Goal: Task Accomplishment & Management: Use online tool/utility

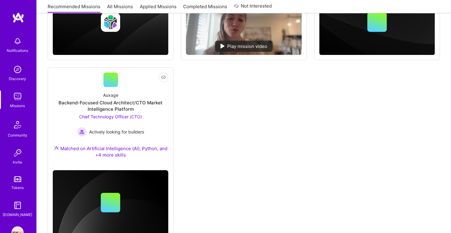
scroll to position [230, 0]
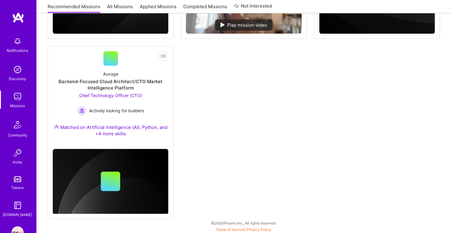
click at [156, 8] on link "Applied Missions" at bounding box center [158, 8] width 37 height 10
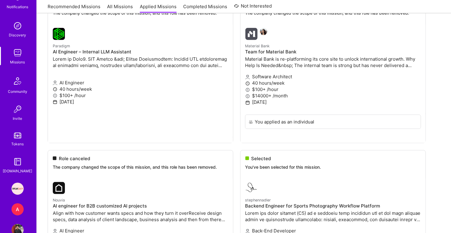
scroll to position [59, 0]
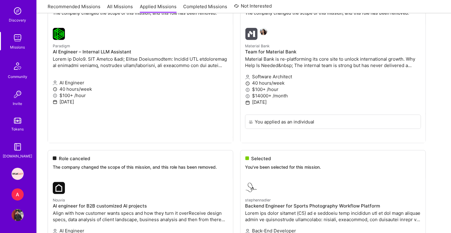
click at [20, 197] on div "A" at bounding box center [18, 194] width 12 height 12
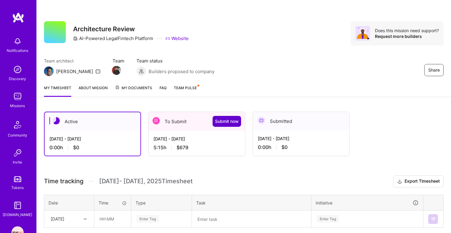
click at [223, 123] on span "Submit now" at bounding box center [227, 121] width 24 height 6
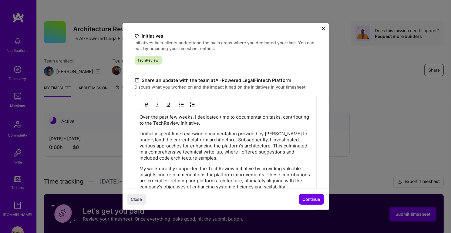
scroll to position [137, 0]
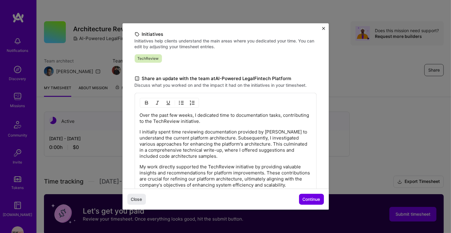
click at [188, 112] on p "Over the past few weeks, I dedicated time to documentation tasks, contributing …" at bounding box center [226, 118] width 172 height 12
click at [243, 121] on p "Over the past few weeks, I dedicated time to documentation tasks, contributing …" at bounding box center [226, 118] width 172 height 12
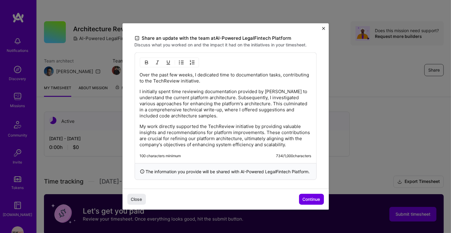
scroll to position [180, 0]
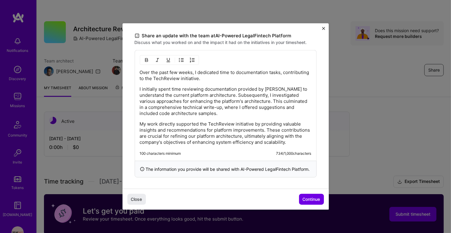
click at [189, 99] on p "I initially spent time reviewing documentation provided by [PERSON_NAME] to und…" at bounding box center [226, 101] width 172 height 30
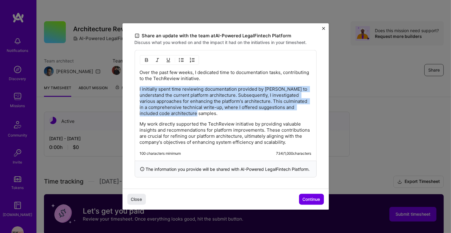
click at [186, 108] on p "I initially spent time reviewing documentation provided by [PERSON_NAME] to und…" at bounding box center [226, 101] width 172 height 30
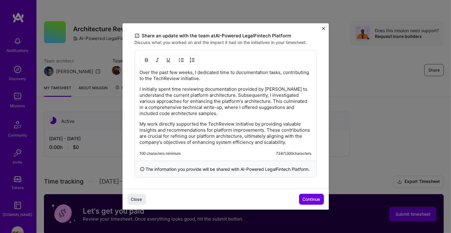
click at [186, 108] on p "I initially spent time reviewing documentation provided by [PERSON_NAME] to und…" at bounding box center [226, 101] width 172 height 30
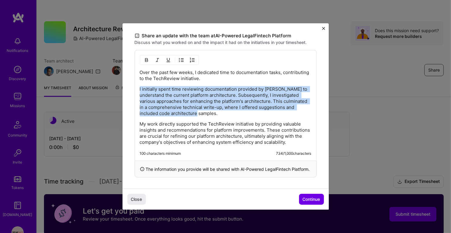
click at [204, 109] on p "I initially spent time reviewing documentation provided by [PERSON_NAME] to und…" at bounding box center [226, 101] width 172 height 30
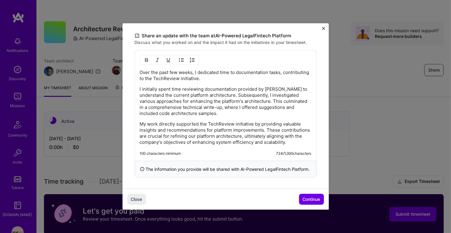
click at [204, 109] on p "I initially spent time reviewing documentation provided by [PERSON_NAME] to und…" at bounding box center [226, 101] width 172 height 30
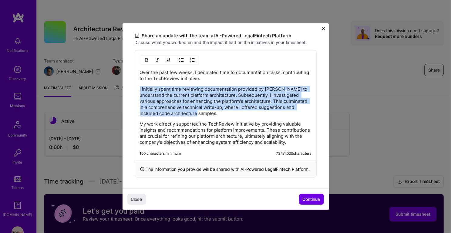
click at [204, 112] on p "I initially spent time reviewing documentation provided by [PERSON_NAME] to und…" at bounding box center [226, 101] width 172 height 30
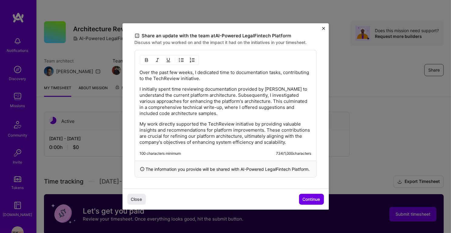
click at [204, 112] on p "I initially spent time reviewing documentation provided by [PERSON_NAME] to und…" at bounding box center [226, 101] width 172 height 30
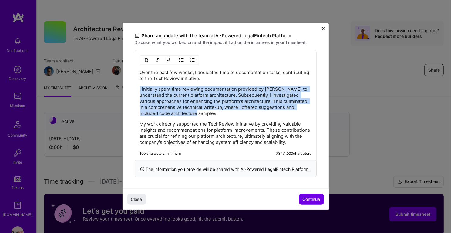
click at [204, 112] on p "I initially spent time reviewing documentation provided by [PERSON_NAME] to und…" at bounding box center [226, 101] width 172 height 30
click at [206, 124] on p "My work directly supported the TechReview initiative by providing valuable insi…" at bounding box center [226, 133] width 172 height 24
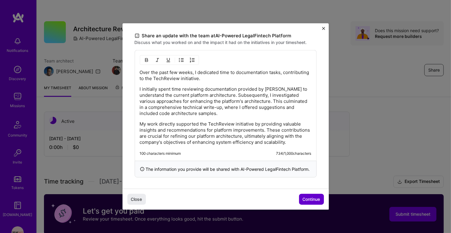
click at [310, 202] on span "Continue" at bounding box center [312, 199] width 18 height 6
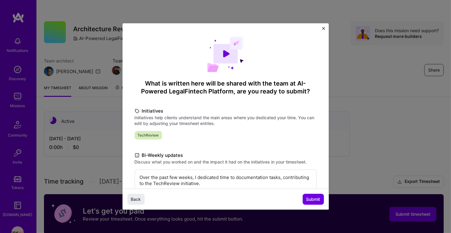
scroll to position [99, 0]
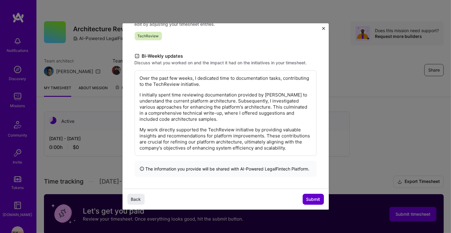
click at [314, 203] on button "Submit" at bounding box center [313, 199] width 21 height 11
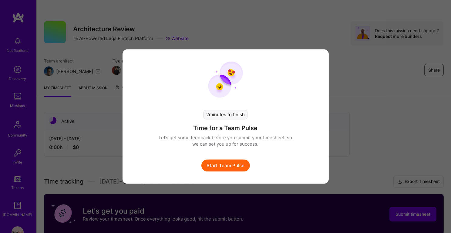
click at [237, 163] on button "Start Team Pulse" at bounding box center [225, 165] width 49 height 12
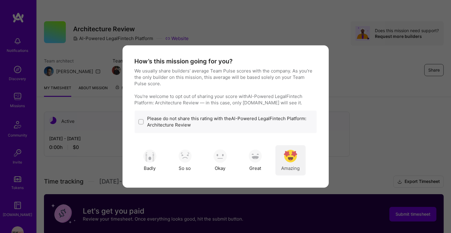
click at [291, 157] on img "modal" at bounding box center [290, 155] width 13 height 13
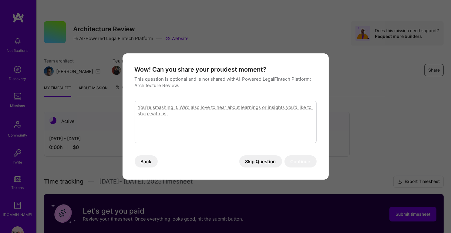
click at [268, 164] on button "Skip Question" at bounding box center [260, 161] width 43 height 12
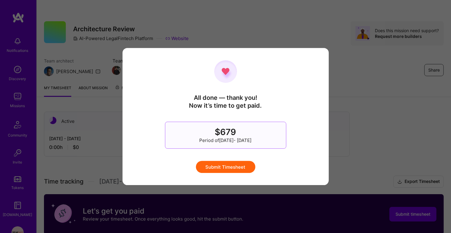
click at [232, 167] on button "Submit Timesheet" at bounding box center [225, 167] width 59 height 12
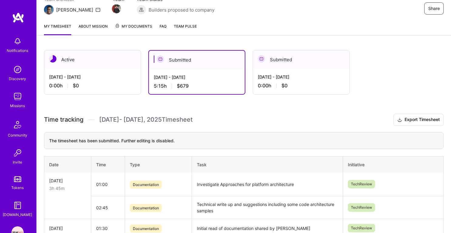
scroll to position [0, 0]
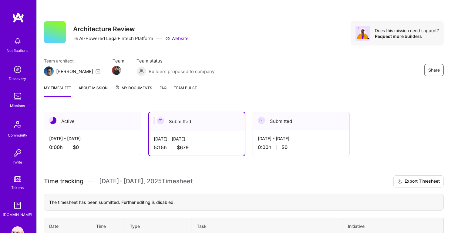
click at [18, 96] on img at bounding box center [18, 96] width 12 height 12
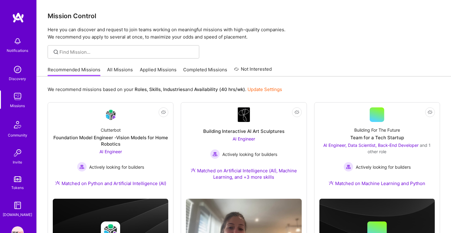
click at [153, 71] on link "Applied Missions" at bounding box center [158, 71] width 37 height 10
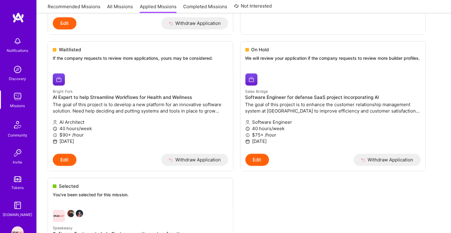
scroll to position [242, 0]
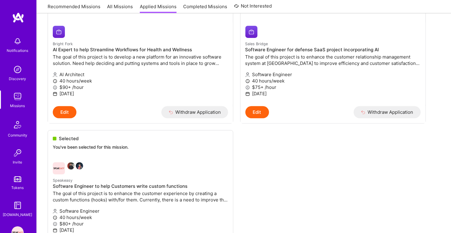
click at [12, 87] on div "Notifications Discovery Missions Community Invite Tokens [DOMAIN_NAME]" at bounding box center [18, 126] width 36 height 184
click at [15, 99] on img at bounding box center [18, 96] width 12 height 12
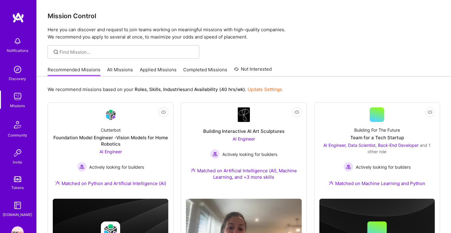
click at [171, 66] on div "Recommended Missions All Missions Applied Missions Completed Missions Not Inter…" at bounding box center [160, 69] width 224 height 13
click at [167, 70] on link "Applied Missions" at bounding box center [158, 71] width 37 height 10
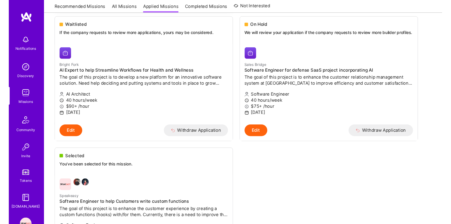
scroll to position [226, 0]
